Goal: Information Seeking & Learning: Learn about a topic

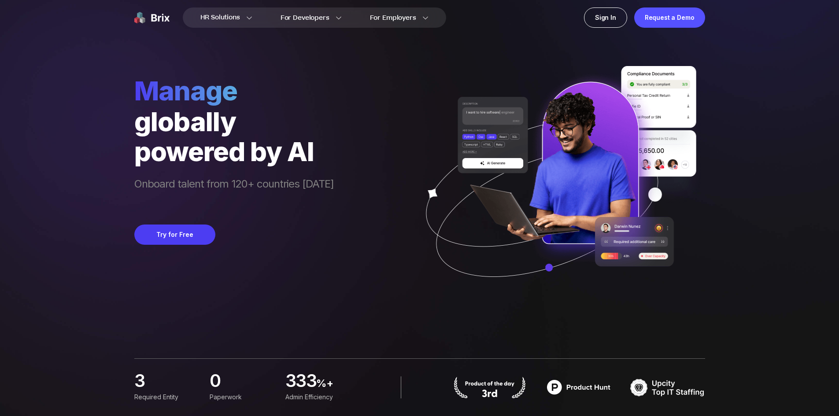
click at [782, 131] on div "HR Solutions HR Solutions Recruiter HR Assistant Global Talent Network Onboardi…" at bounding box center [419, 208] width 797 height 416
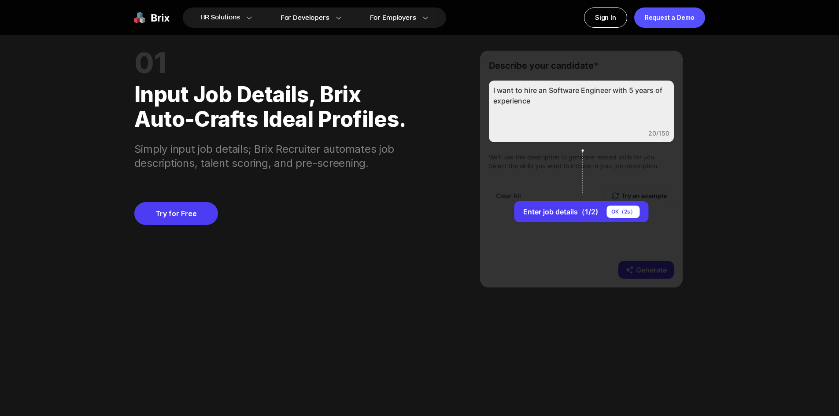
scroll to position [969, 0]
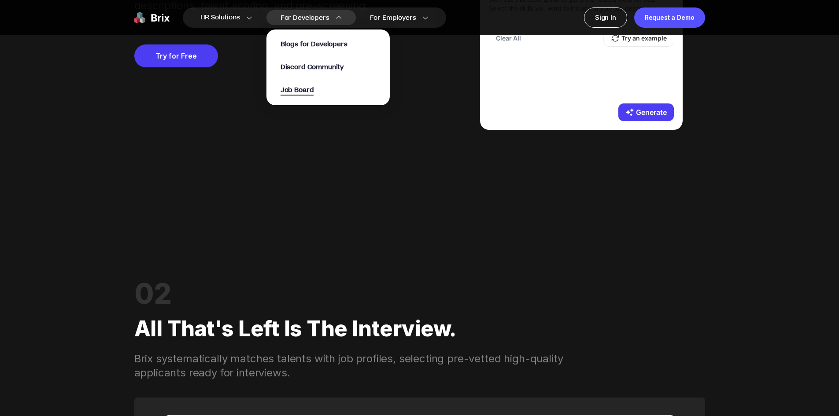
click at [311, 86] on span "Job Board" at bounding box center [297, 90] width 33 height 10
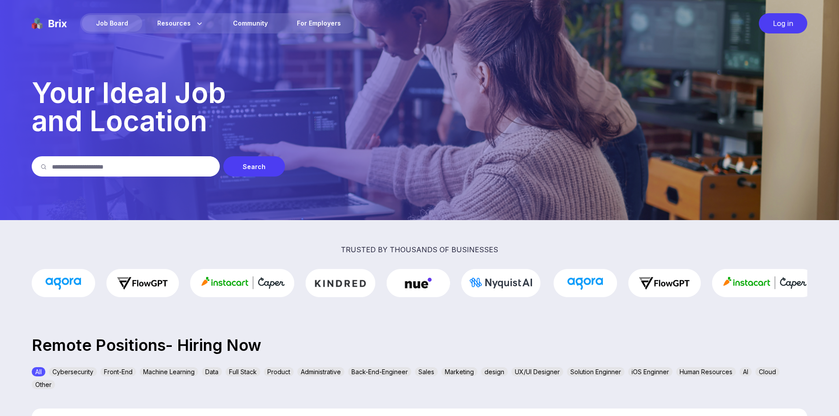
click at [164, 168] on input "text" at bounding box center [131, 166] width 159 height 20
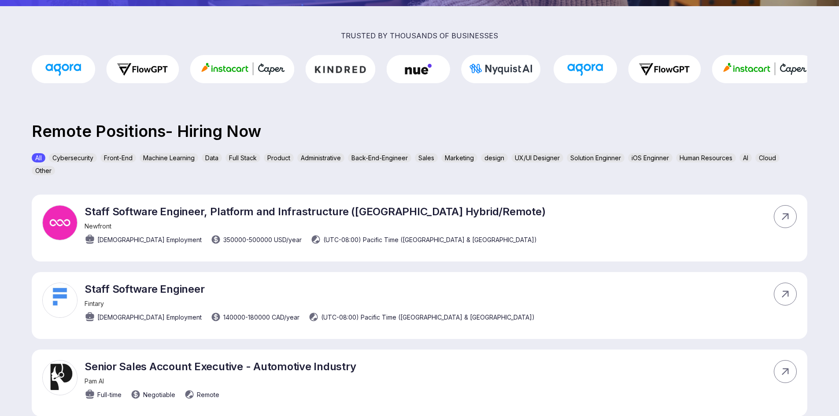
scroll to position [220, 0]
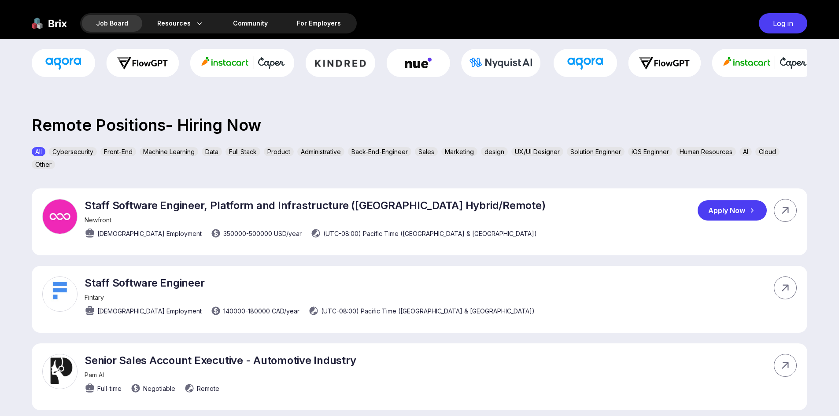
click at [367, 206] on p "Staff Software Engineer, Platform and Infrastructure (San Francisco Hybrid/Remo…" at bounding box center [315, 205] width 461 height 13
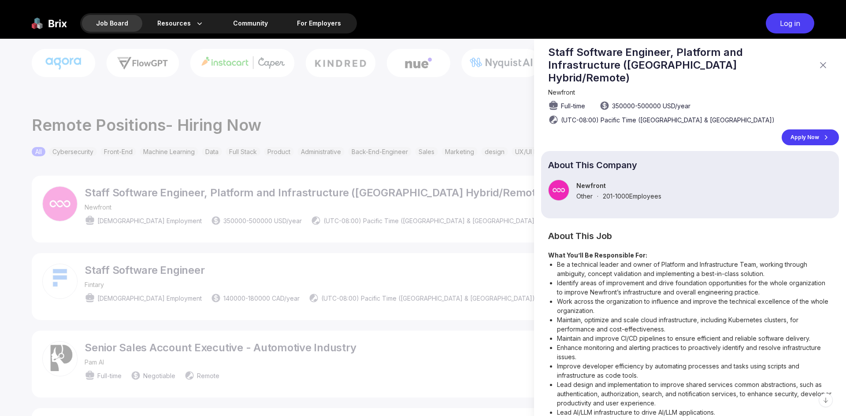
scroll to position [0, 0]
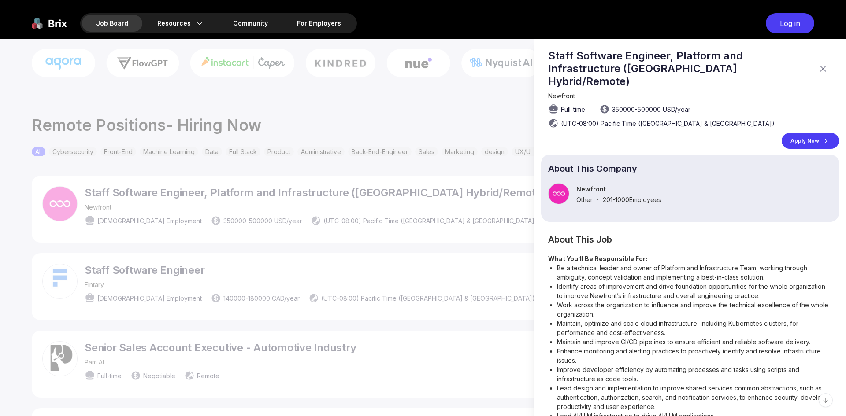
click at [818, 65] on icon at bounding box center [823, 68] width 11 height 11
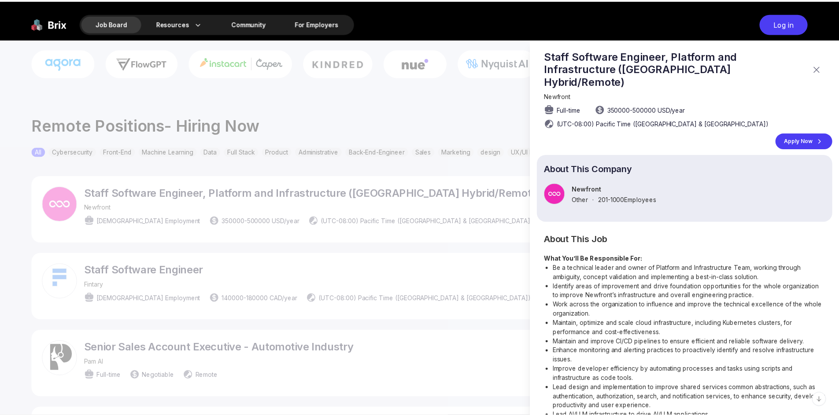
scroll to position [220, 0]
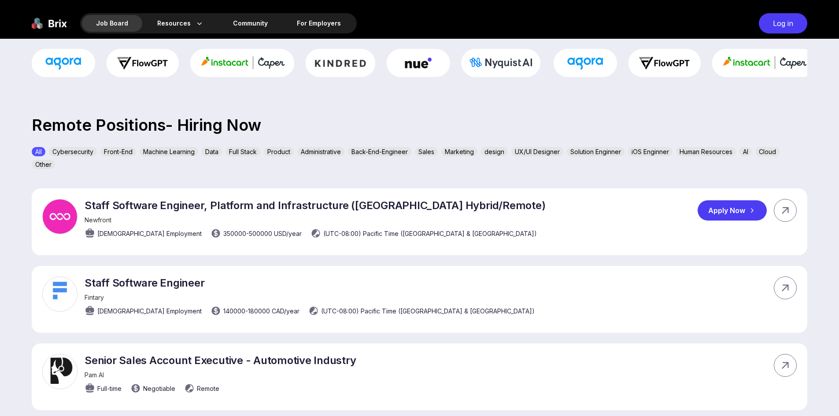
click at [94, 222] on span "Newfront" at bounding box center [98, 219] width 27 height 7
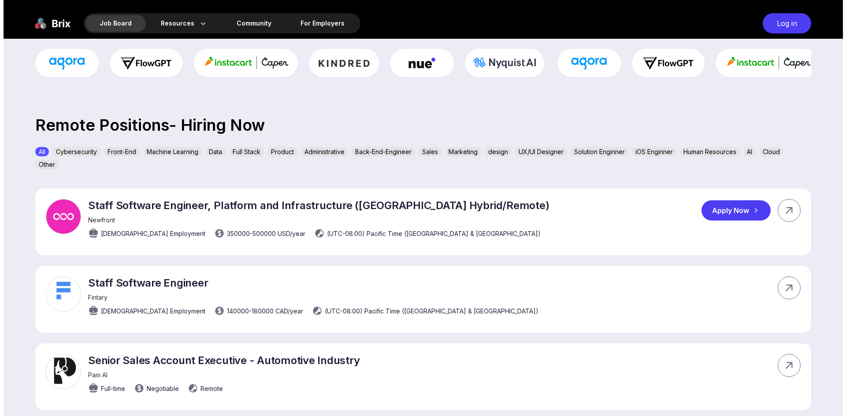
scroll to position [0, 0]
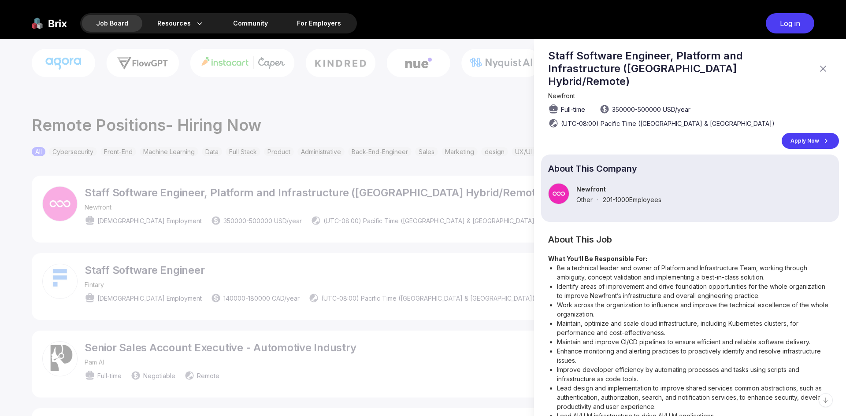
click at [94, 222] on div at bounding box center [423, 228] width 846 height 378
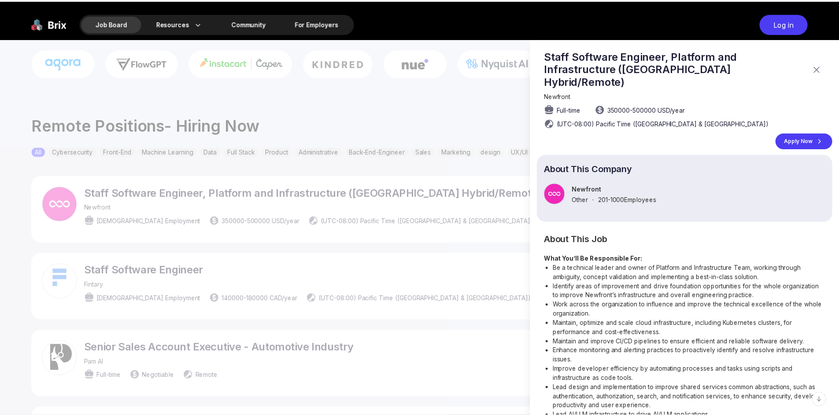
scroll to position [220, 0]
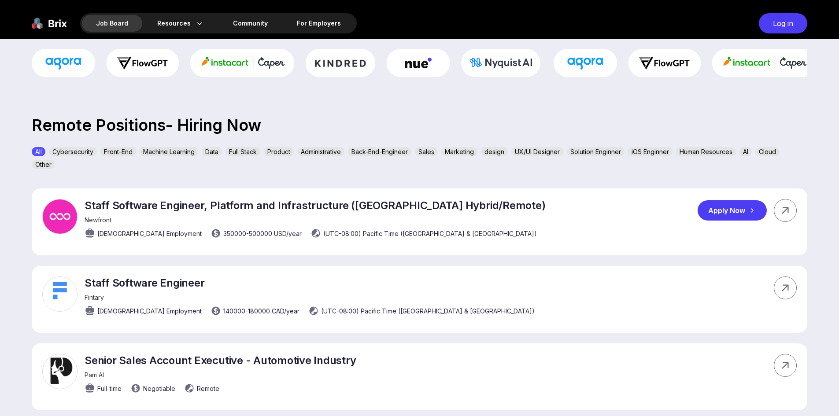
click at [99, 220] on span "Newfront" at bounding box center [98, 219] width 27 height 7
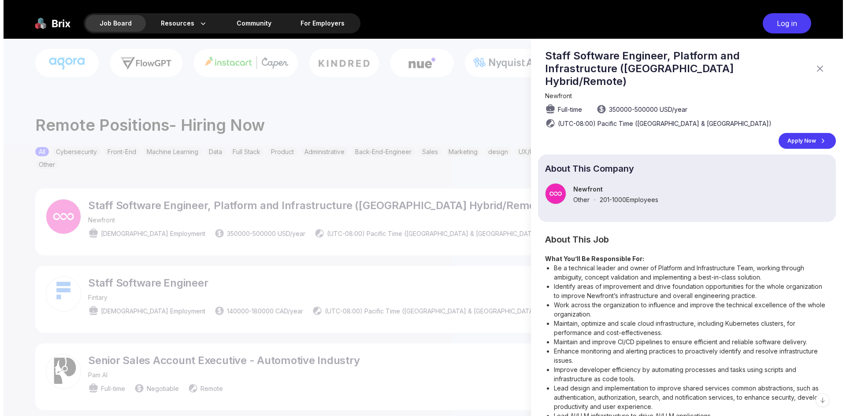
scroll to position [0, 0]
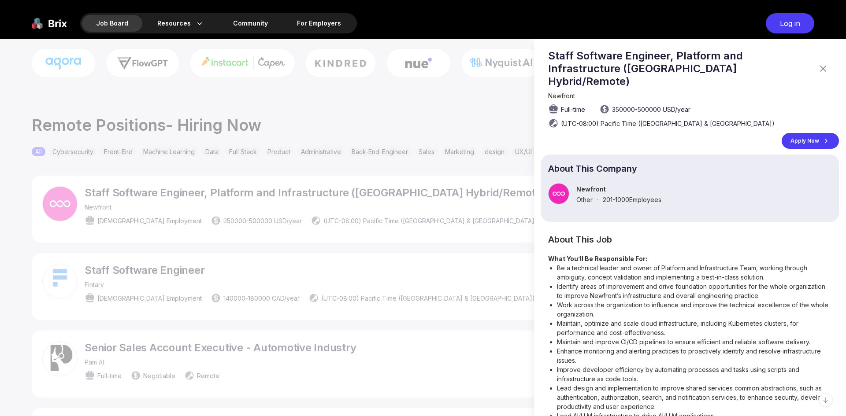
click at [584, 185] on p "Newfront" at bounding box center [618, 188] width 85 height 7
click at [557, 183] on div at bounding box center [558, 193] width 21 height 21
click at [358, 193] on div at bounding box center [423, 228] width 846 height 378
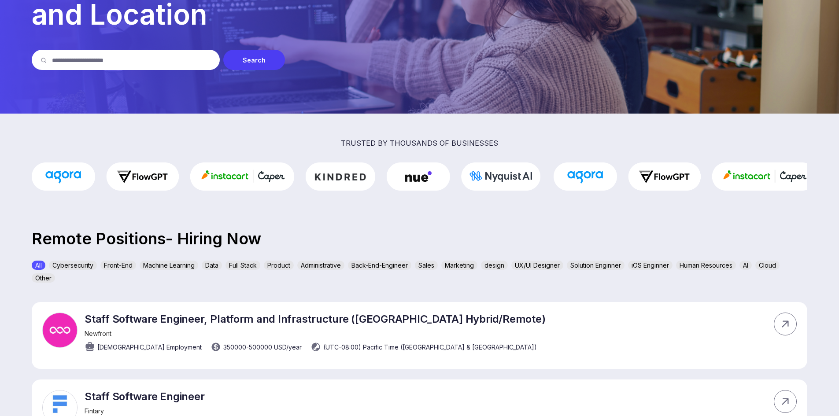
scroll to position [88, 0]
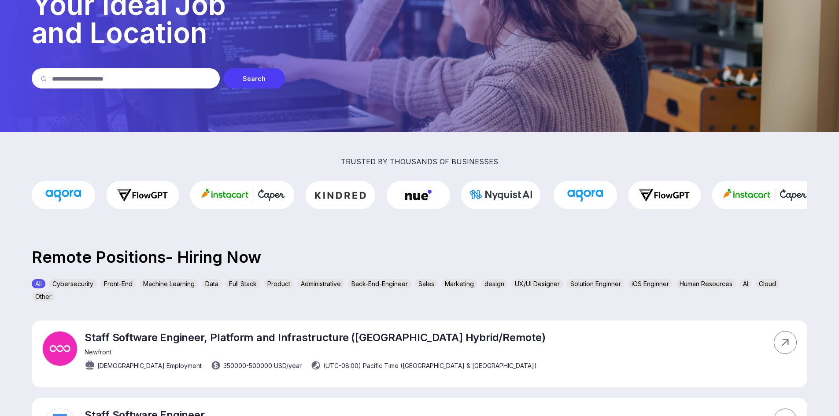
click at [163, 73] on input "text" at bounding box center [131, 78] width 159 height 20
type input "********"
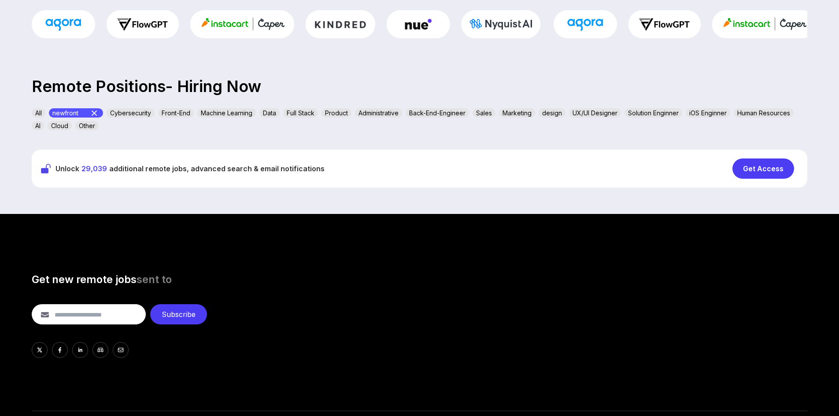
scroll to position [264, 0]
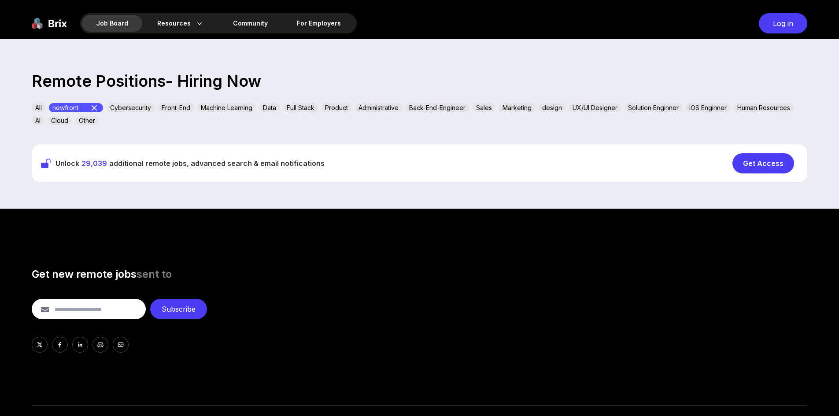
click at [96, 106] on icon at bounding box center [94, 107] width 5 height 5
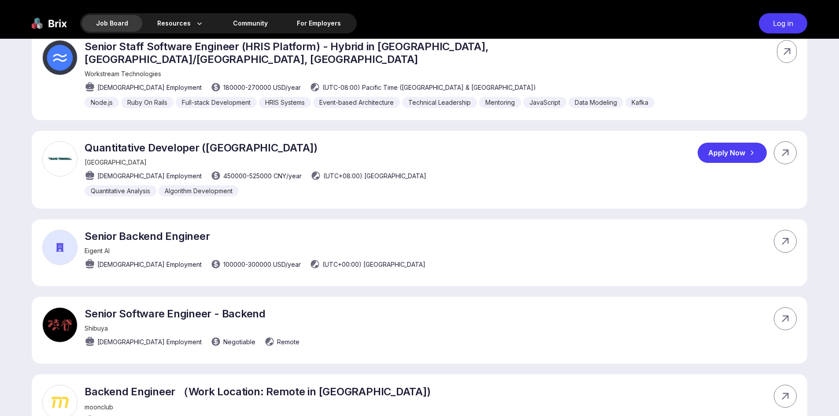
scroll to position [3348, 0]
